Goal: Transaction & Acquisition: Purchase product/service

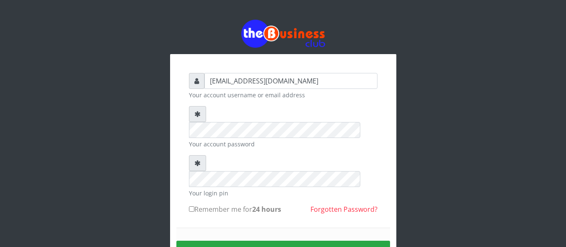
type input "[EMAIL_ADDRESS][DOMAIN_NAME]"
click at [253, 241] on button "Sign in" at bounding box center [283, 251] width 214 height 21
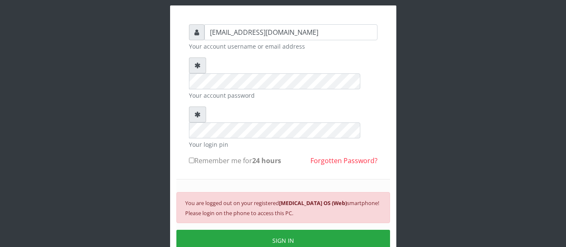
scroll to position [51, 0]
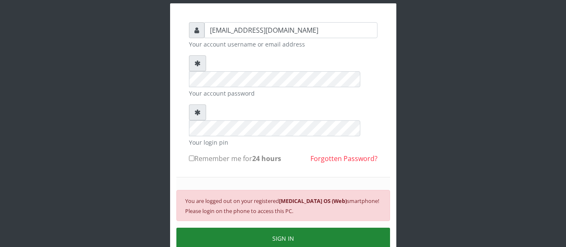
click at [332, 228] on button "SIGN IN" at bounding box center [283, 238] width 214 height 21
click at [321, 228] on button "SIGN IN" at bounding box center [283, 238] width 214 height 21
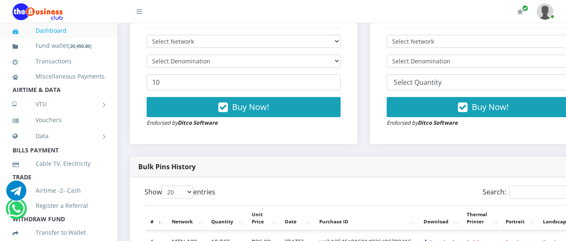
scroll to position [293, 0]
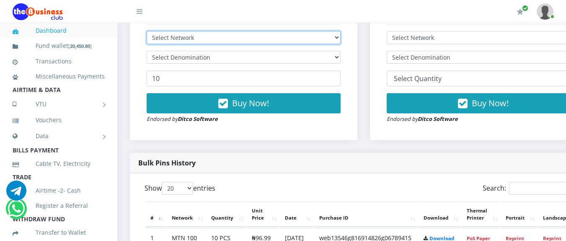
click at [334, 37] on select "Select Network MTN Globacom 9Mobile Airtel" at bounding box center [244, 37] width 194 height 13
select select "MTN"
click at [147, 32] on select "Select Network MTN Globacom 9Mobile Airtel" at bounding box center [244, 37] width 194 height 13
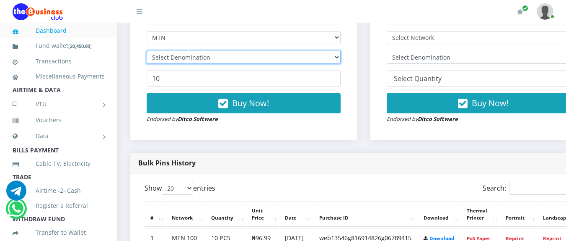
click at [223, 59] on select "Select Denomination" at bounding box center [244, 57] width 194 height 13
select select "193.98-200"
click at [147, 52] on select "Select Denomination MTN NGN100 - ₦96.99 MTN NGN200 - ₦193.98 MTN NGN400 - ₦387.…" at bounding box center [244, 57] width 194 height 13
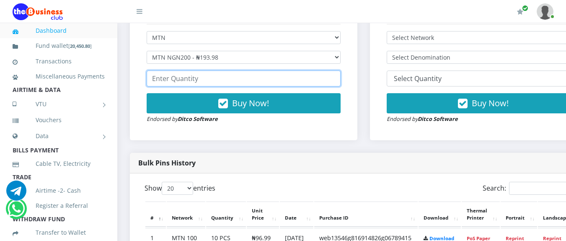
click at [208, 83] on input "number" at bounding box center [244, 78] width 194 height 16
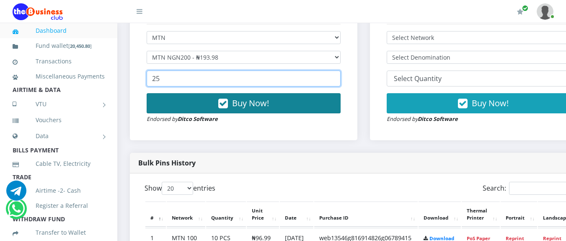
type input "25"
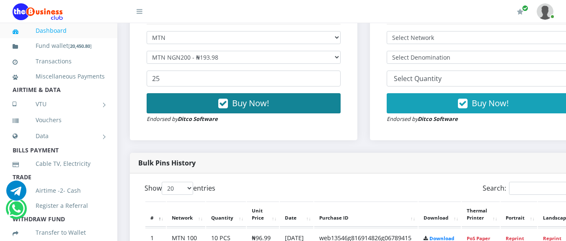
click at [233, 106] on button "Buy Now!" at bounding box center [244, 103] width 194 height 20
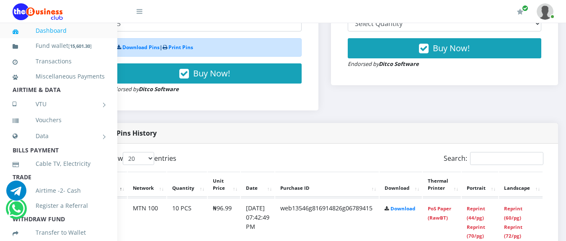
scroll to position [348, 56]
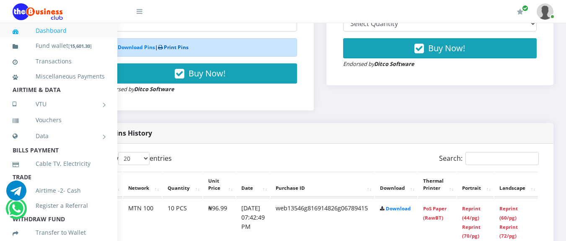
click at [164, 47] on link "Print Pins" at bounding box center [176, 47] width 25 height 7
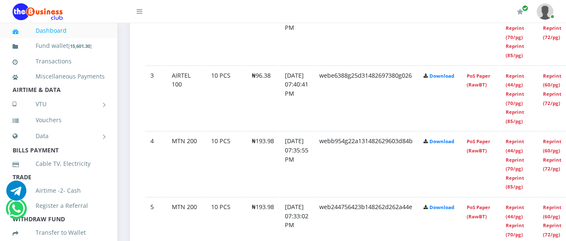
scroll to position [590, 0]
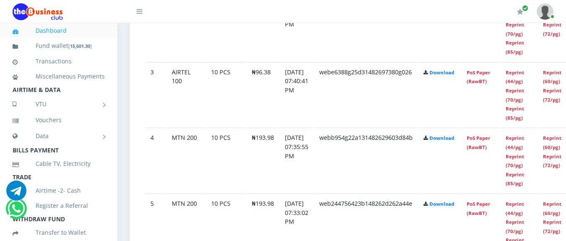
drag, startPoint x: 569, startPoint y: 37, endPoint x: 572, endPoint y: 117, distance: 80.1
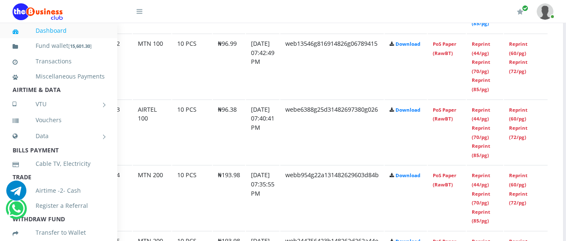
scroll to position [553, 38]
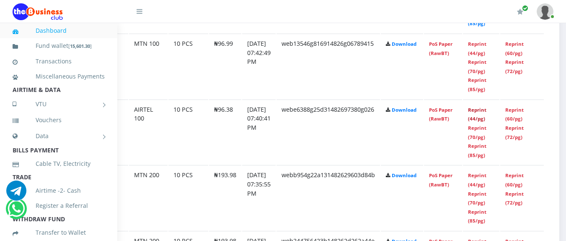
drag, startPoint x: 473, startPoint y: 196, endPoint x: 363, endPoint y: 120, distance: 133.2
click at [473, 122] on link "Reprint (44/pg)" at bounding box center [477, 114] width 18 height 16
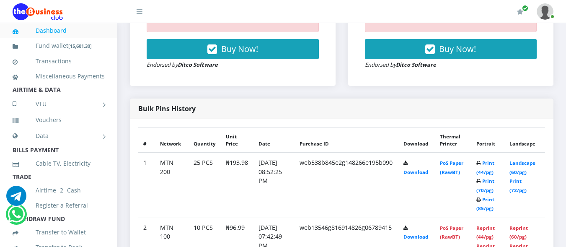
scroll to position [372, 0]
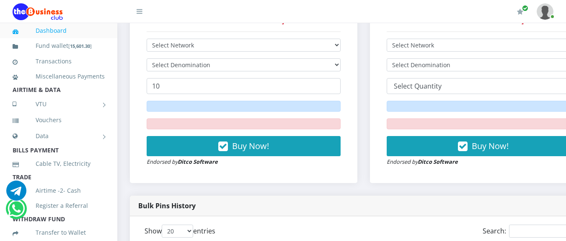
scroll to position [278, 0]
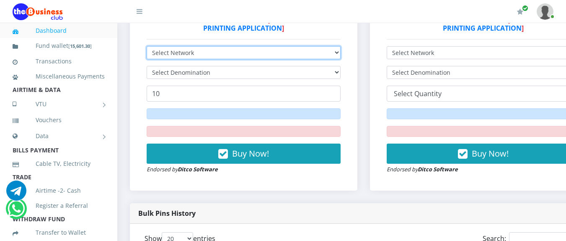
click at [268, 52] on select "Select Network MTN Globacom 9Mobile Airtel" at bounding box center [244, 52] width 194 height 13
select select "Airtel"
click at [147, 47] on select "Select Network MTN Globacom 9Mobile Airtel" at bounding box center [244, 52] width 194 height 13
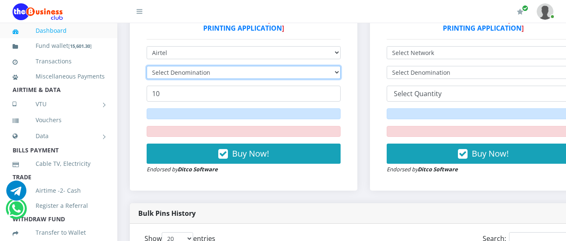
click at [183, 71] on select "Select Denomination" at bounding box center [244, 72] width 194 height 13
click at [190, 74] on select "Select Denomination" at bounding box center [244, 72] width 194 height 13
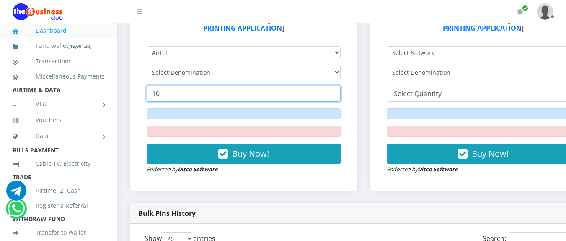
click at [230, 99] on input "10" at bounding box center [244, 93] width 194 height 16
type input "1"
type input "25"
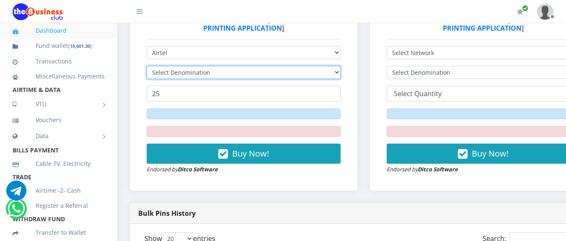
click at [341, 75] on select "Select Denomination" at bounding box center [244, 72] width 194 height 13
click at [341, 72] on select "Select Denomination" at bounding box center [244, 72] width 194 height 13
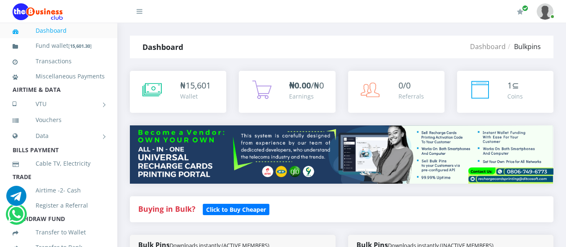
select select "Airtel"
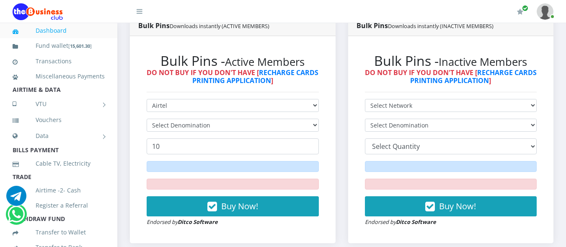
drag, startPoint x: 0, startPoint y: 0, endPoint x: 313, endPoint y: 76, distance: 322.1
click at [313, 119] on select "Select Denomination" at bounding box center [233, 125] width 172 height 13
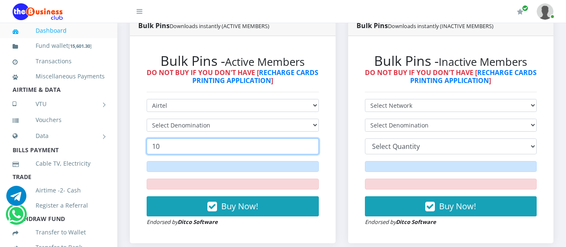
click at [287, 138] on input "10" at bounding box center [233, 146] width 172 height 16
click at [312, 138] on input "11" at bounding box center [233, 146] width 172 height 16
click at [312, 138] on input "12" at bounding box center [233, 146] width 172 height 16
click at [312, 138] on input "13" at bounding box center [233, 146] width 172 height 16
click at [312, 138] on input "14" at bounding box center [233, 146] width 172 height 16
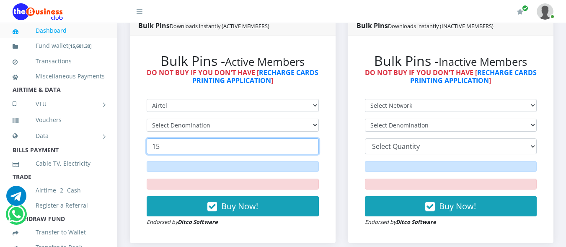
click at [312, 138] on input "15" at bounding box center [233, 146] width 172 height 16
click at [312, 138] on input "16" at bounding box center [233, 146] width 172 height 16
click at [312, 138] on input "17" at bounding box center [233, 146] width 172 height 16
click at [312, 138] on input "18" at bounding box center [233, 146] width 172 height 16
click at [312, 138] on input "19" at bounding box center [233, 146] width 172 height 16
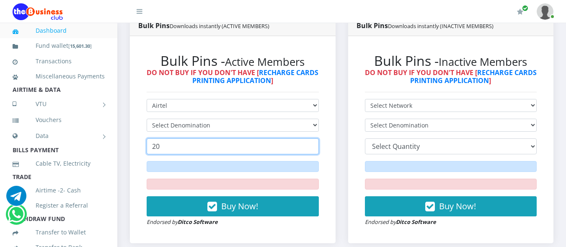
click at [312, 138] on input "20" at bounding box center [233, 146] width 172 height 16
click at [312, 138] on input "21" at bounding box center [233, 146] width 172 height 16
click at [312, 138] on input "22" at bounding box center [233, 146] width 172 height 16
click at [312, 138] on input "23" at bounding box center [233, 146] width 172 height 16
click at [312, 138] on input "24" at bounding box center [233, 146] width 172 height 16
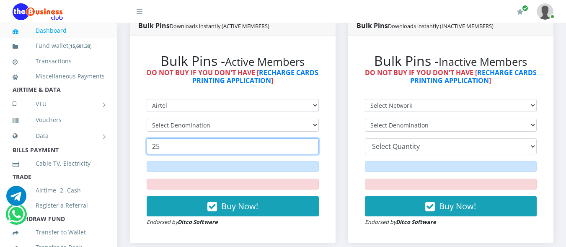
type input "25"
click at [312, 138] on input "25" at bounding box center [233, 146] width 172 height 16
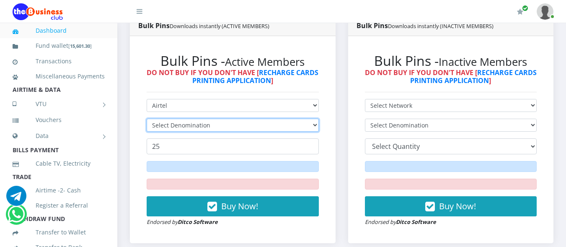
click at [316, 119] on select "Select Denomination" at bounding box center [233, 125] width 172 height 13
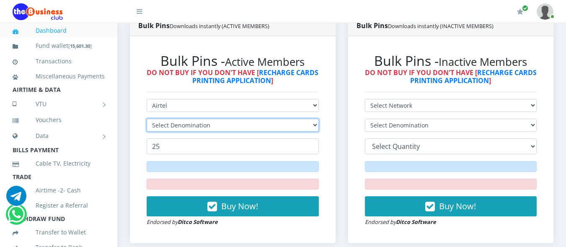
click at [316, 119] on select "Select Denomination" at bounding box center [233, 125] width 172 height 13
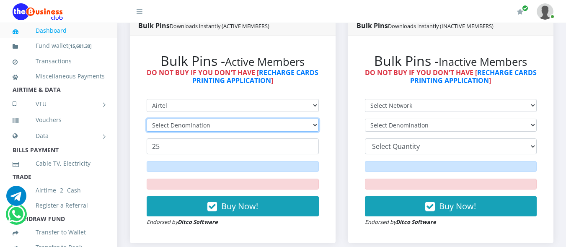
click at [316, 119] on select "Select Denomination" at bounding box center [233, 125] width 172 height 13
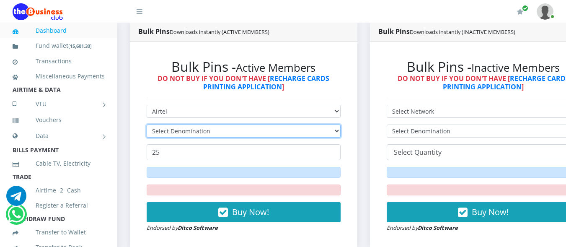
scroll to position [0, 0]
click at [314, 124] on select "Select Denomination" at bounding box center [244, 130] width 194 height 13
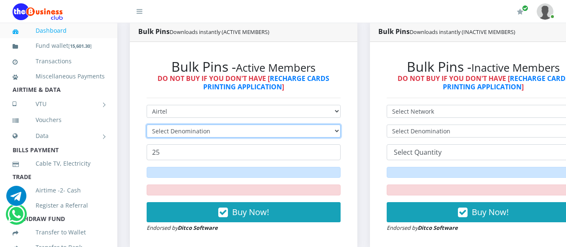
click at [314, 124] on select "Select Denomination" at bounding box center [244, 130] width 194 height 13
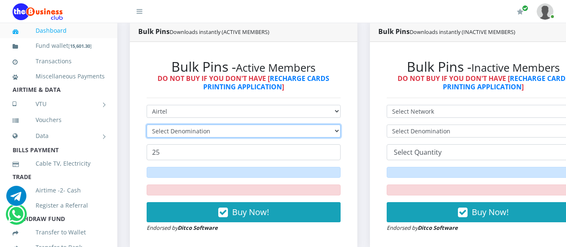
click at [314, 124] on select "Select Denomination" at bounding box center [244, 130] width 194 height 13
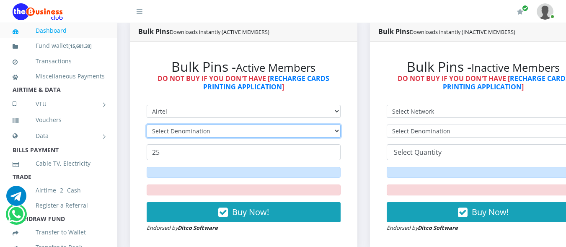
click at [314, 124] on select "Select Denomination" at bounding box center [244, 130] width 194 height 13
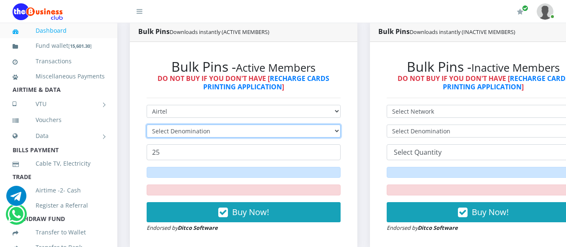
click at [313, 124] on select "Select Denomination" at bounding box center [244, 130] width 194 height 13
click at [316, 124] on select "Select Denomination" at bounding box center [244, 130] width 194 height 13
click at [303, 124] on select "Select Denomination" at bounding box center [244, 130] width 194 height 13
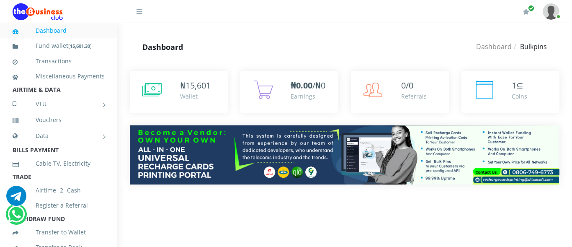
click at [138, 10] on icon at bounding box center [140, 11] width 6 height 7
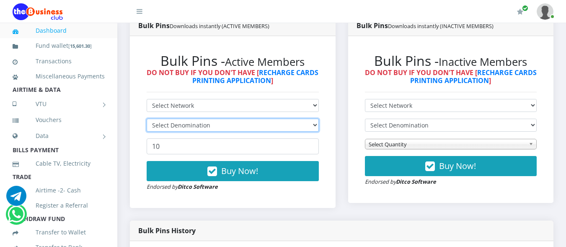
click at [317, 119] on select "Select Denomination" at bounding box center [233, 125] width 172 height 13
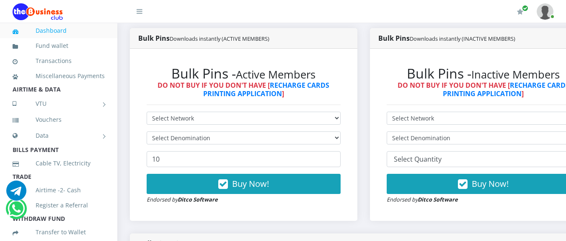
scroll to position [216, 0]
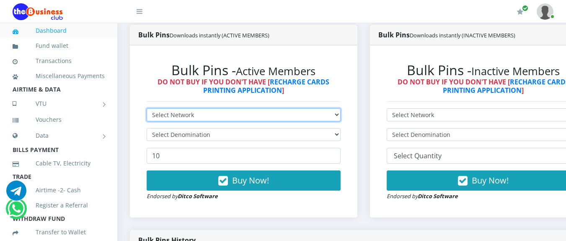
drag, startPoint x: 567, startPoint y: 52, endPoint x: 342, endPoint y: 118, distance: 234.2
click at [341, 118] on select "Select Network MTN Globacom 9Mobile Airtel" at bounding box center [244, 114] width 194 height 13
select select "Airtel"
click at [147, 109] on select "Select Network MTN Globacom 9Mobile Airtel" at bounding box center [244, 114] width 194 height 13
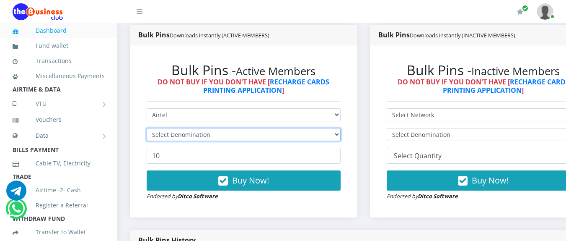
click at [341, 136] on select "Select Denomination" at bounding box center [244, 134] width 194 height 13
select select "192.76-200"
click at [147, 129] on select "Select Denomination Airtel NGN100 - ₦96.38 Airtel NGN200 - ₦192.76 Airtel NGN50…" at bounding box center [244, 134] width 194 height 13
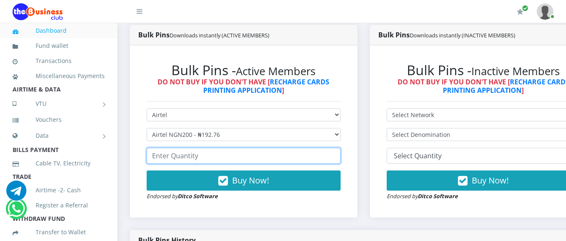
click at [227, 156] on input "number" at bounding box center [244, 155] width 194 height 16
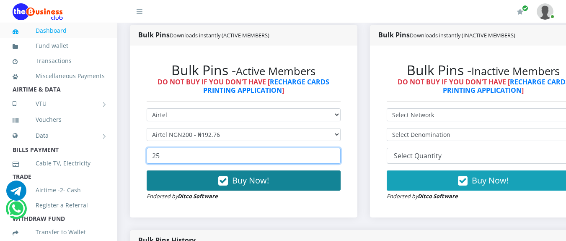
type input "25"
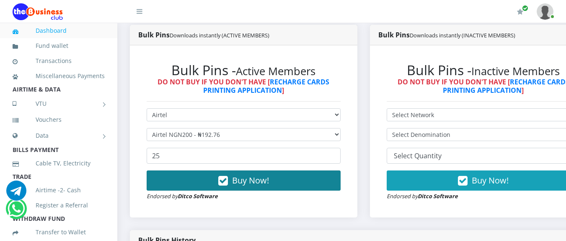
click at [235, 180] on span "Buy Now!" at bounding box center [250, 179] width 37 height 11
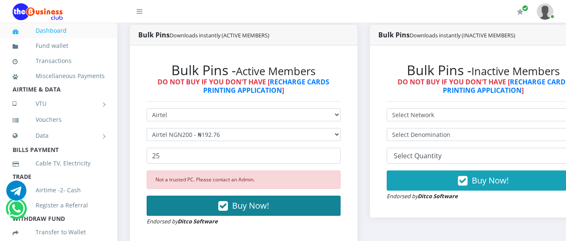
click at [228, 210] on icon "button" at bounding box center [223, 206] width 10 height 8
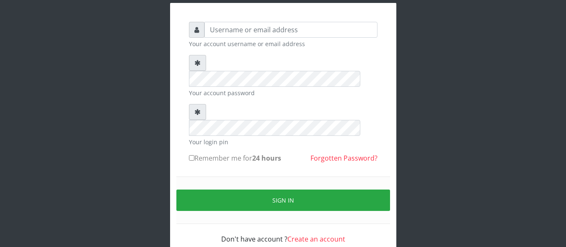
scroll to position [51, 0]
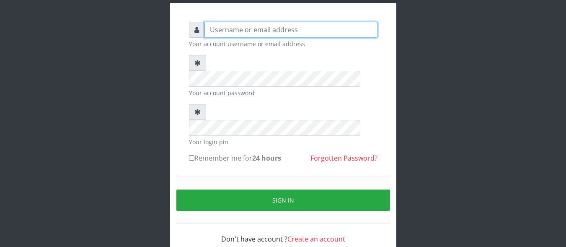
click at [217, 23] on input "text" at bounding box center [290, 30] width 173 height 16
type input "[EMAIL_ADDRESS][DOMAIN_NAME]"
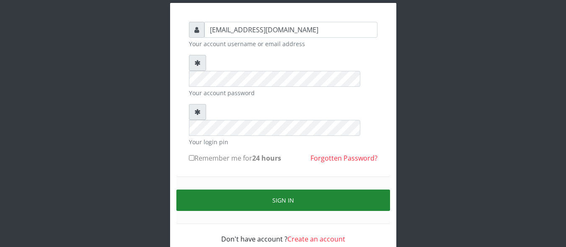
click at [252, 189] on button "Sign in" at bounding box center [283, 199] width 214 height 21
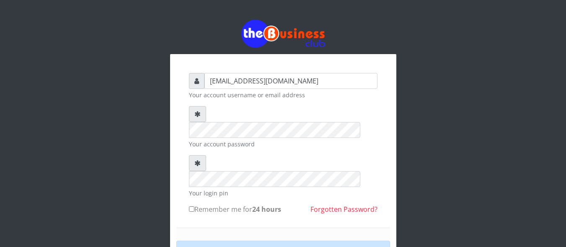
type input "[EMAIL_ADDRESS][DOMAIN_NAME]"
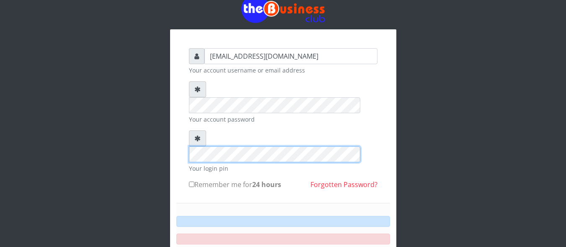
scroll to position [41, 0]
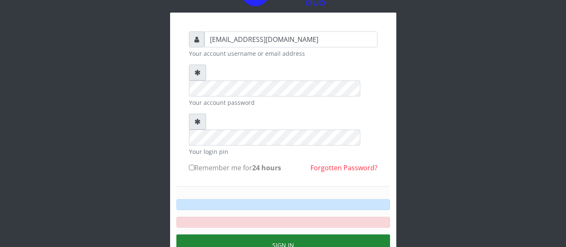
click at [368, 234] on button "Sign in" at bounding box center [283, 244] width 214 height 21
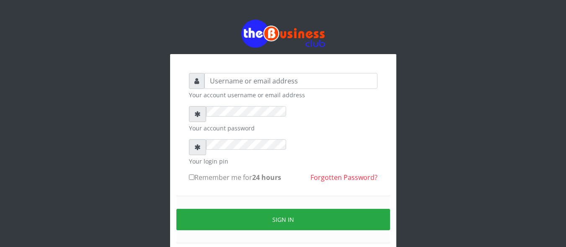
click at [204, 84] on div at bounding box center [197, 81] width 16 height 16
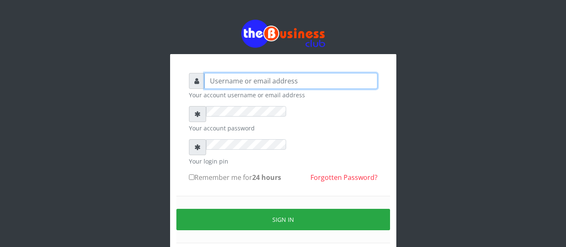
click at [230, 89] on input "text" at bounding box center [290, 81] width 173 height 16
type input "[EMAIL_ADDRESS][DOMAIN_NAME]"
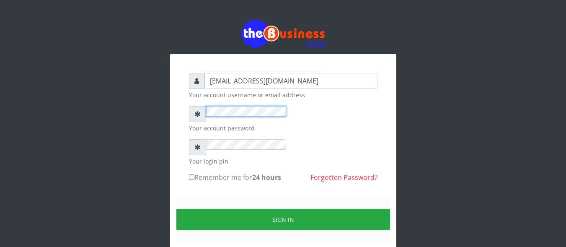
scroll to position [0, 0]
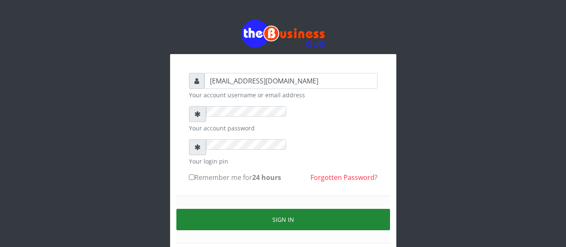
click at [279, 217] on button "Sign in" at bounding box center [283, 219] width 214 height 21
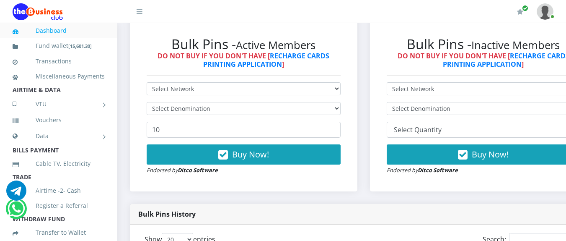
scroll to position [230, 0]
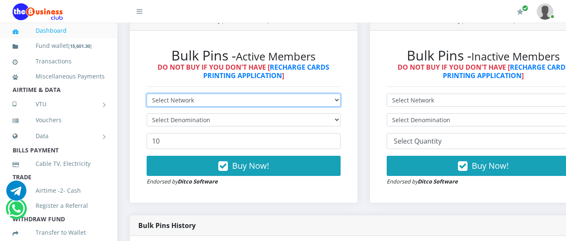
click at [340, 101] on select "Select Network MTN Globacom 9Mobile Airtel" at bounding box center [244, 99] width 194 height 13
select select "Airtel"
click at [147, 95] on select "Select Network MTN Globacom 9Mobile Airtel" at bounding box center [244, 99] width 194 height 13
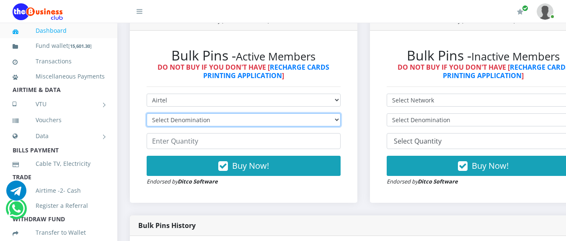
click at [341, 120] on select "Select Denomination Airtel NGN100 - ₦96.38 Airtel NGN200 - ₦192.76 Airtel NGN50…" at bounding box center [244, 119] width 194 height 13
select select "192.76-200"
click at [147, 114] on select "Select Denomination Airtel NGN100 - ₦96.38 Airtel NGN200 - ₦192.76 Airtel NGN50…" at bounding box center [244, 119] width 194 height 13
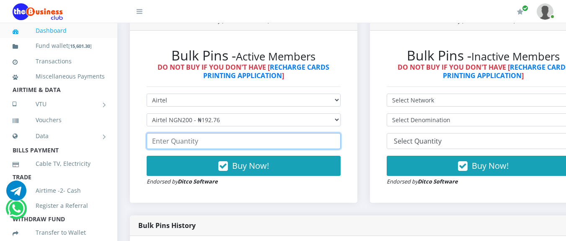
click at [212, 147] on input "number" at bounding box center [244, 141] width 194 height 16
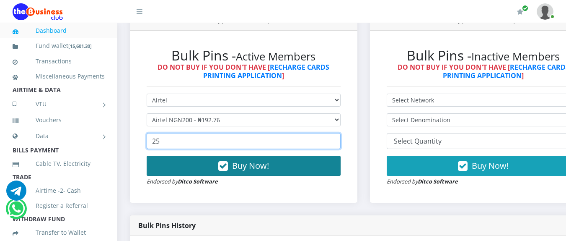
type input "25"
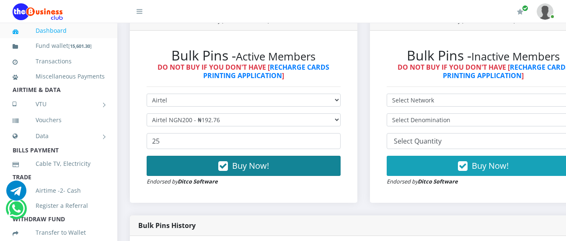
click at [212, 172] on button "Buy Now!" at bounding box center [244, 165] width 194 height 20
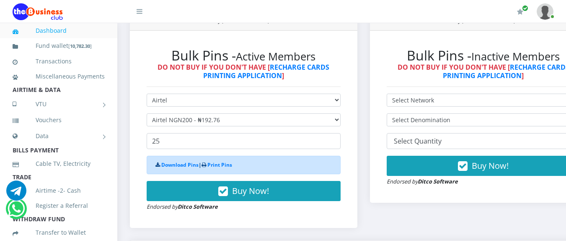
click at [212, 174] on div "Download Pins | Print Pins" at bounding box center [244, 164] width 194 height 18
click at [214, 161] on div "Download Pins | Print Pins" at bounding box center [244, 164] width 194 height 18
click at [217, 166] on link "Print Pins" at bounding box center [219, 164] width 25 height 7
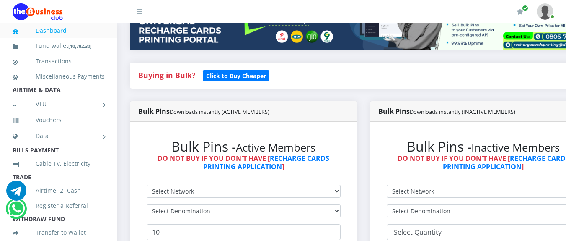
click at [450, 119] on div "Bulk Pins Downloads instantly (INACTIVE MEMBERS)" at bounding box center [484, 111] width 228 height 21
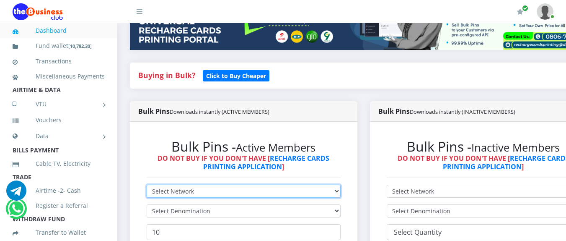
click at [341, 193] on select "Select Network MTN Globacom 9Mobile Airtel" at bounding box center [244, 190] width 194 height 13
select select "MTN"
click at [147, 186] on select "Select Network MTN Globacom 9Mobile Airtel" at bounding box center [244, 190] width 194 height 13
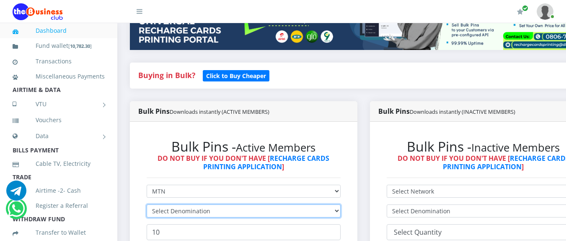
click at [341, 215] on select "Select Denomination" at bounding box center [244, 210] width 194 height 13
select select "484.95-500"
click at [147, 205] on select "Select Denomination MTN NGN100 - ₦96.99 MTN NGN200 - ₦193.98 MTN NGN400 - ₦387.…" at bounding box center [244, 210] width 194 height 13
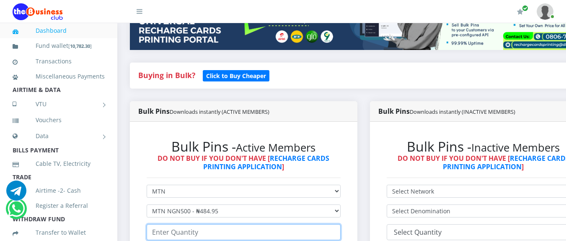
click at [313, 235] on input "number" at bounding box center [244, 232] width 194 height 16
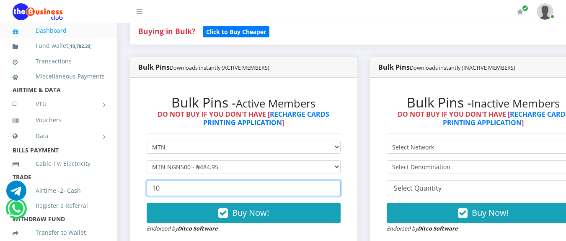
scroll to position [187, 0]
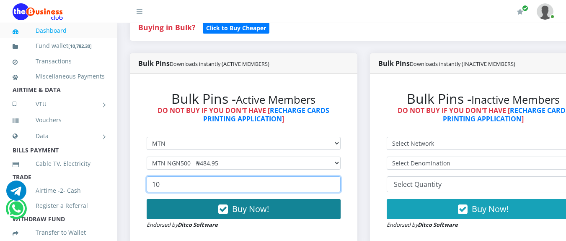
type input "10"
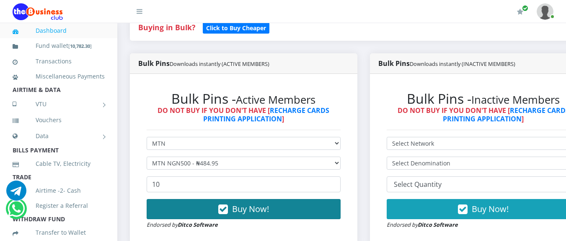
click at [264, 207] on span "Buy Now!" at bounding box center [250, 208] width 37 height 11
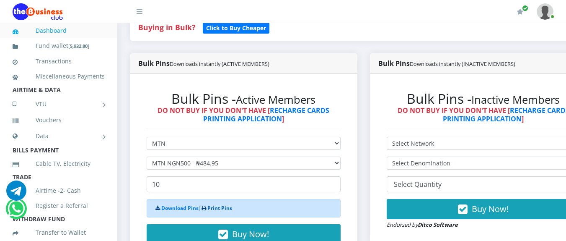
click at [223, 210] on link "Print Pins" at bounding box center [219, 207] width 25 height 7
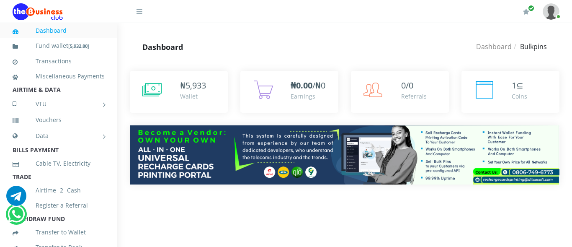
click at [564, 85] on div "1 ⊆ Coins" at bounding box center [510, 98] width 111 height 54
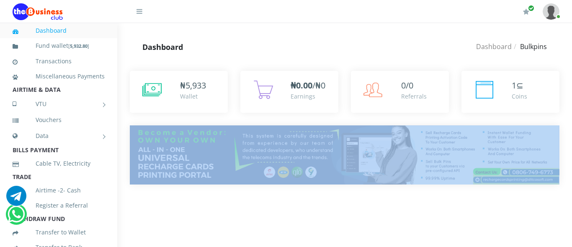
click at [564, 85] on div "1 ⊆ Coins" at bounding box center [510, 98] width 111 height 54
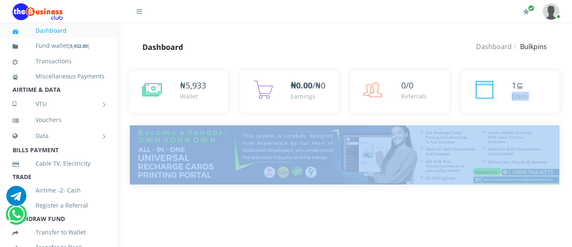
click at [564, 85] on div "1 ⊆ Coins" at bounding box center [510, 98] width 111 height 54
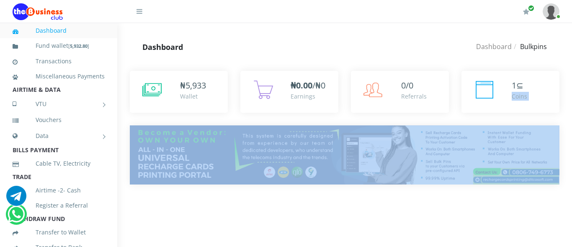
click at [564, 85] on div "1 ⊆ Coins" at bounding box center [510, 98] width 111 height 54
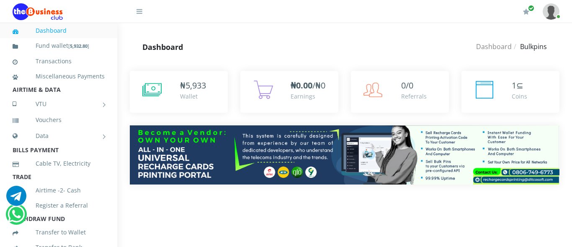
click at [564, 85] on div "1 ⊆ Coins" at bounding box center [510, 98] width 111 height 54
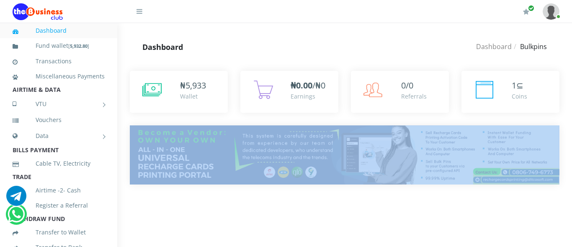
click at [564, 85] on div "1 ⊆ Coins" at bounding box center [510, 98] width 111 height 54
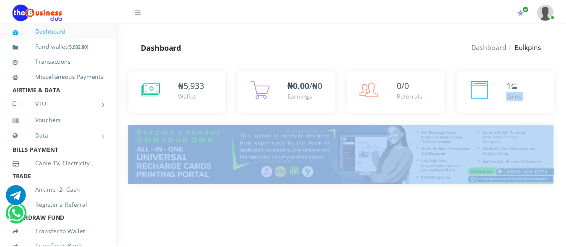
scroll to position [434, 0]
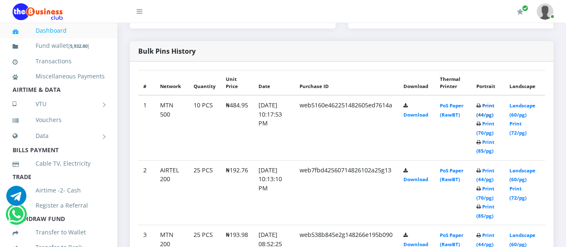
click at [490, 102] on link "Print (44/pg)" at bounding box center [485, 110] width 18 height 16
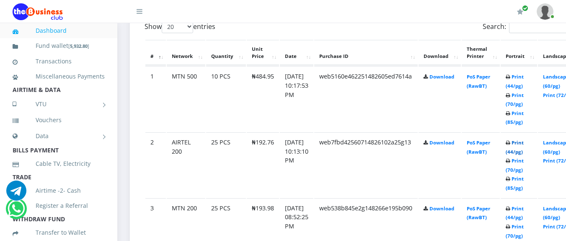
click at [524, 143] on link "Print (44/pg)" at bounding box center [515, 147] width 18 height 16
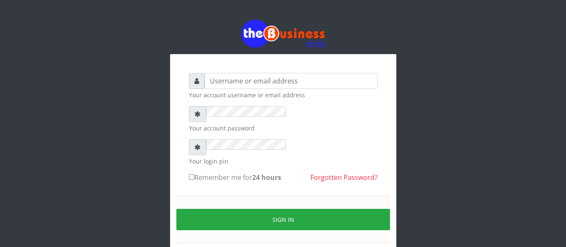
scroll to position [40, 0]
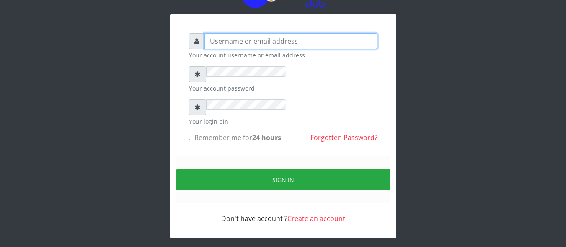
click at [204, 49] on input "text" at bounding box center [290, 41] width 173 height 16
type input "[EMAIL_ADDRESS][DOMAIN_NAME]"
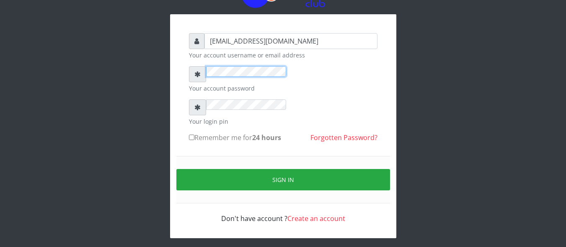
scroll to position [0, 0]
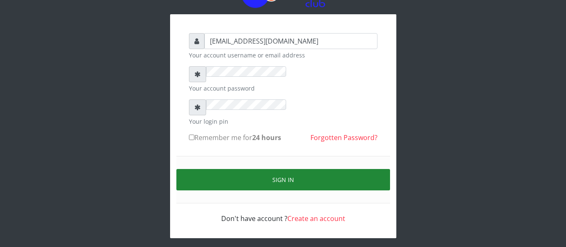
click at [251, 170] on button "Sign in" at bounding box center [283, 179] width 214 height 21
